Goal: Task Accomplishment & Management: Use online tool/utility

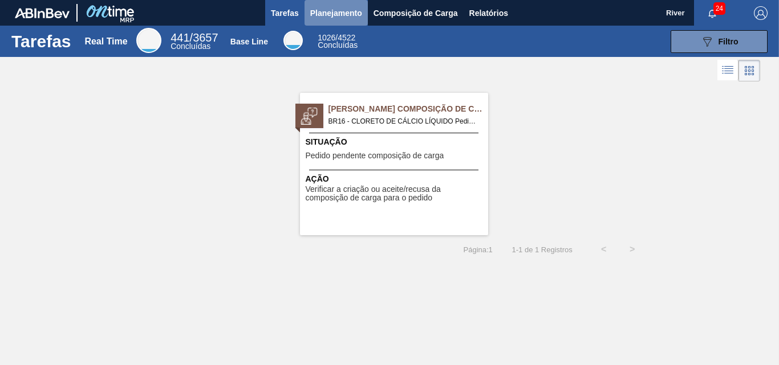
click at [340, 13] on span "Planejamento" at bounding box center [336, 13] width 52 height 14
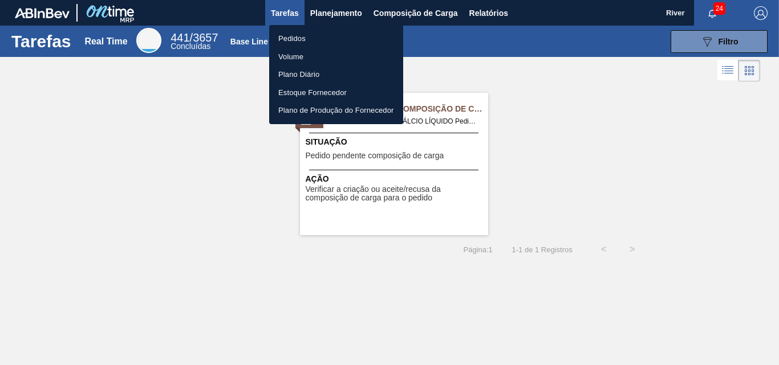
click at [294, 38] on li "Pedidos" at bounding box center [336, 39] width 134 height 18
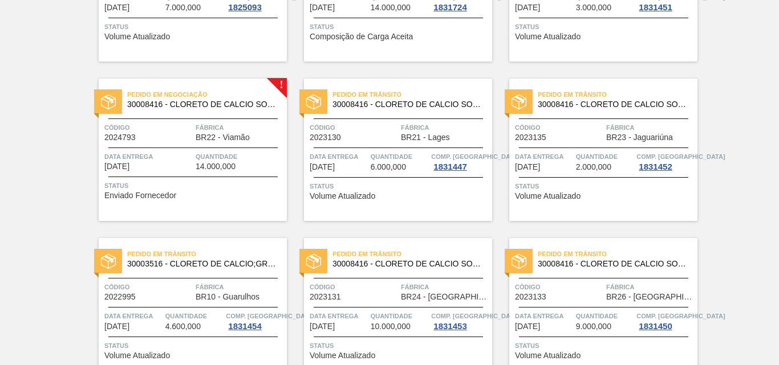
scroll to position [285, 0]
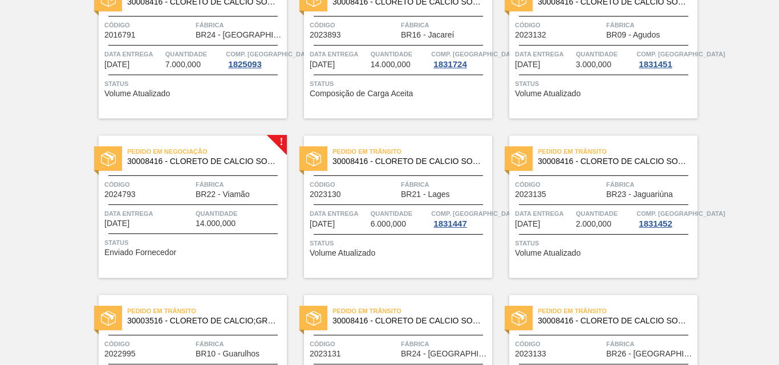
click at [107, 160] on img at bounding box center [108, 159] width 15 height 15
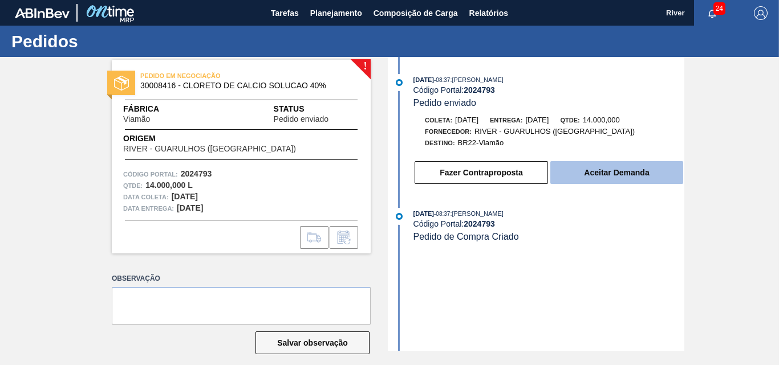
click at [592, 174] on button "Aceitar Demanda" at bounding box center [616, 172] width 133 height 23
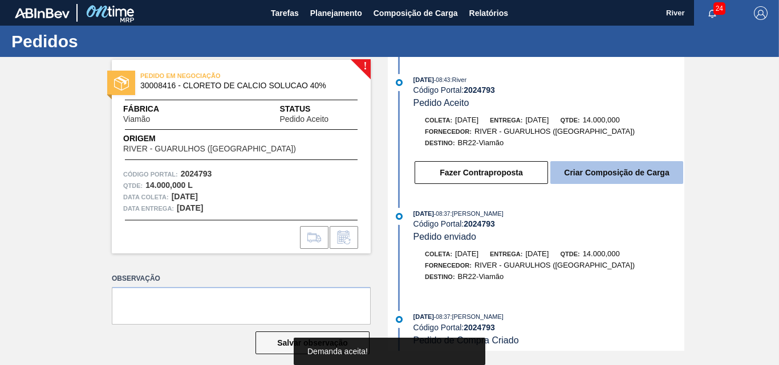
click at [614, 170] on button "Criar Composição de Carga" at bounding box center [616, 172] width 133 height 23
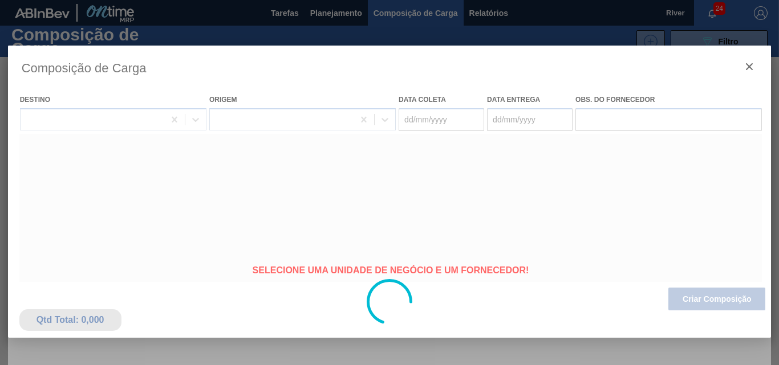
type coleta "[DATE]"
type entrega "[DATE]"
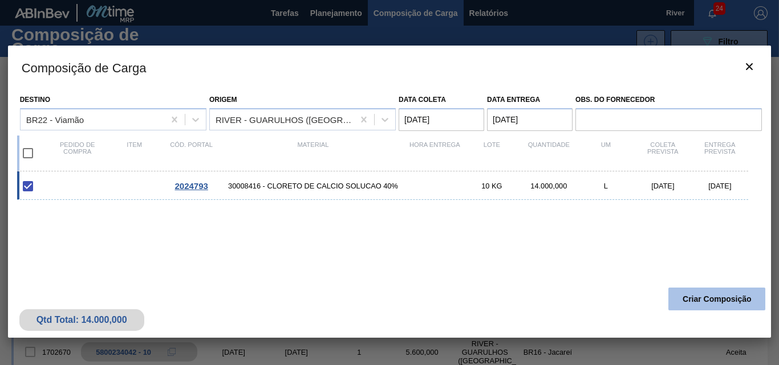
click at [711, 302] on button "Criar Composição" at bounding box center [716, 299] width 97 height 23
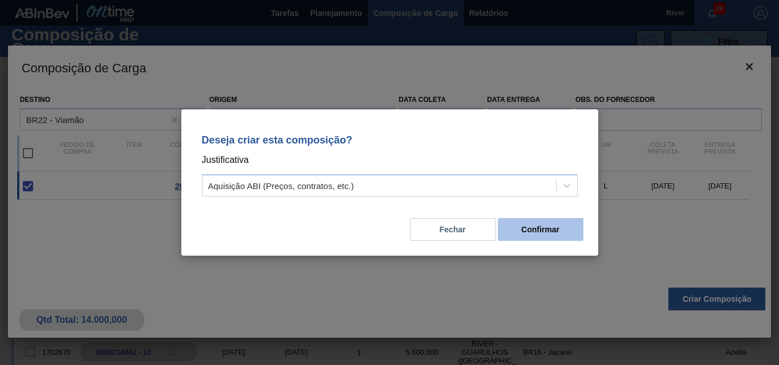
click at [538, 227] on button "Confirmar" at bounding box center [541, 229] width 86 height 23
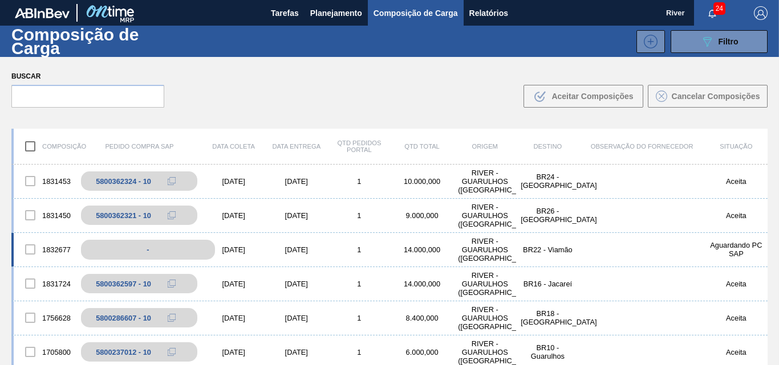
click at [177, 251] on div "-" at bounding box center [147, 250] width 133 height 20
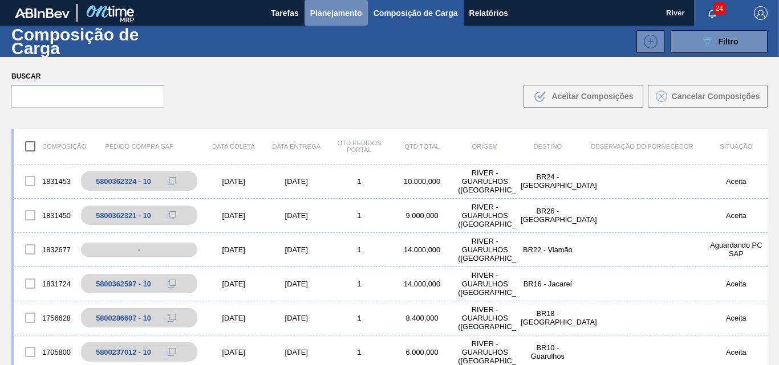
click at [339, 14] on span "Planejamento" at bounding box center [336, 13] width 52 height 14
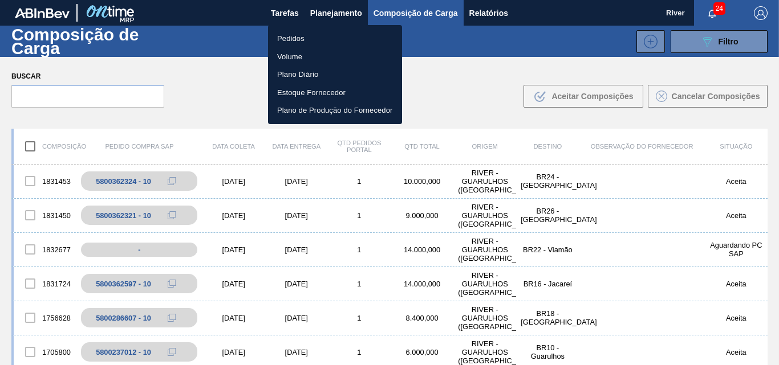
click at [409, 15] on div at bounding box center [389, 182] width 779 height 365
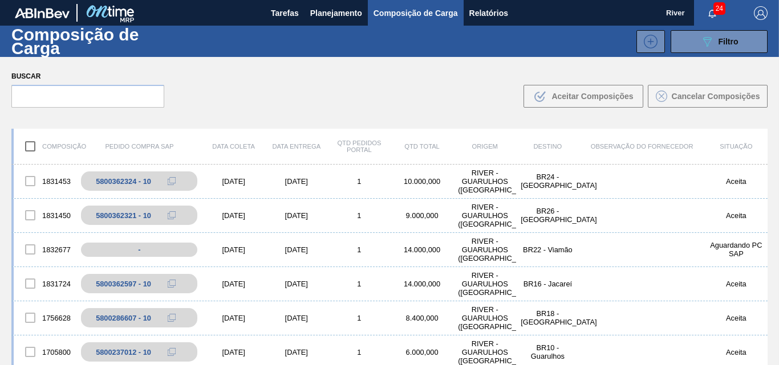
click at [413, 13] on span "Composição de Carga" at bounding box center [415, 13] width 84 height 14
click at [174, 251] on div "-" at bounding box center [147, 250] width 133 height 20
click at [232, 249] on div "[DATE]" at bounding box center [233, 250] width 63 height 9
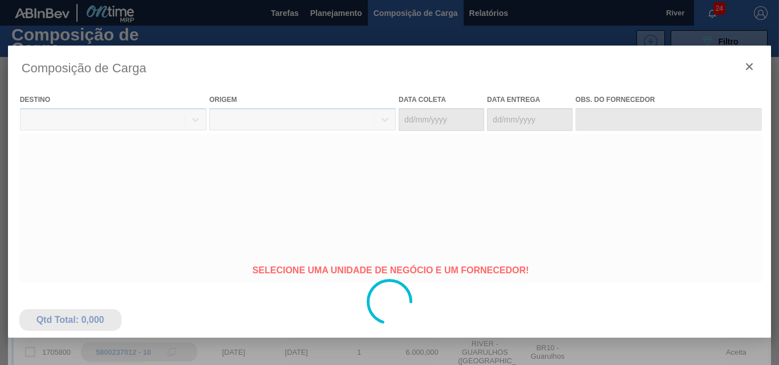
type coleta "[DATE]"
type entrega "[DATE]"
